Goal: Information Seeking & Learning: Find specific page/section

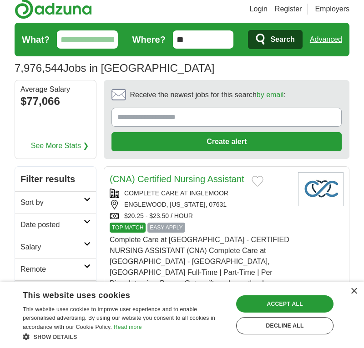
scroll to position [10, 0]
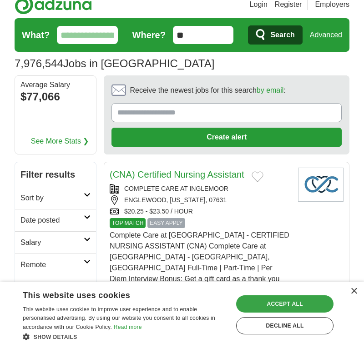
click at [310, 306] on div "Accept all" at bounding box center [284, 304] width 97 height 17
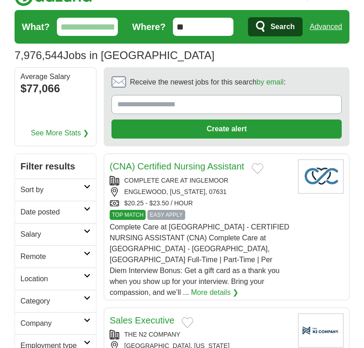
scroll to position [15, 0]
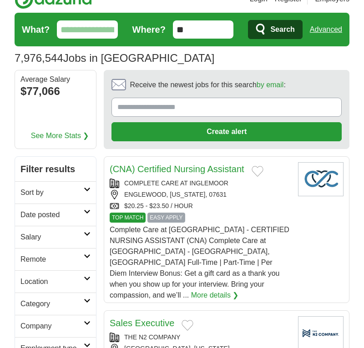
click at [86, 190] on icon at bounding box center [87, 189] width 7 height 5
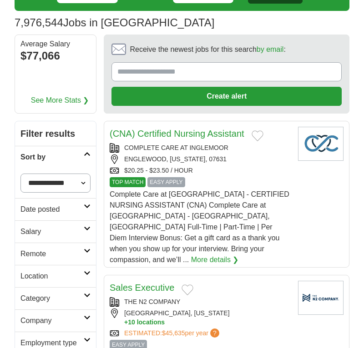
scroll to position [64, 0]
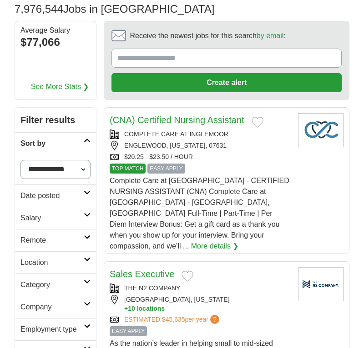
click at [87, 258] on icon at bounding box center [87, 259] width 7 height 5
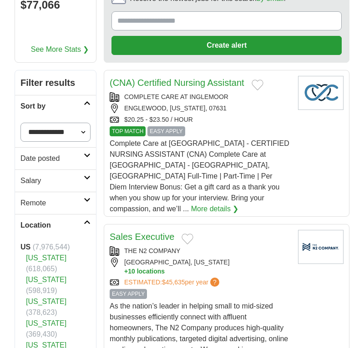
scroll to position [148, 0]
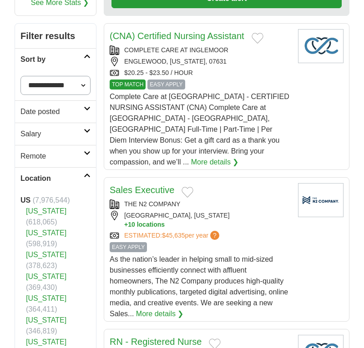
click at [38, 338] on link "[US_STATE]" at bounding box center [46, 342] width 40 height 8
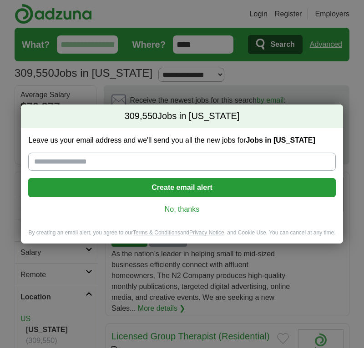
click at [185, 208] on link "No, thanks" at bounding box center [181, 210] width 292 height 10
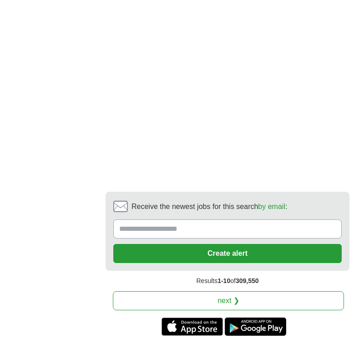
scroll to position [1976, 0]
